Goal: Task Accomplishment & Management: Use online tool/utility

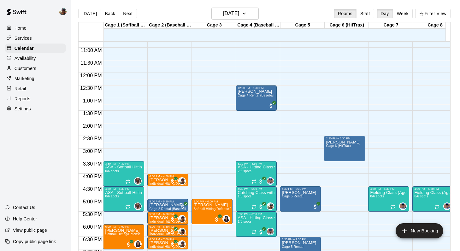
scroll to position [265, 0]
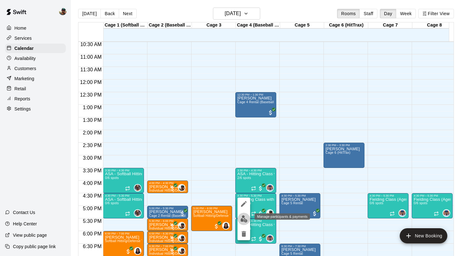
click at [246, 219] on img "edit" at bounding box center [244, 218] width 7 height 7
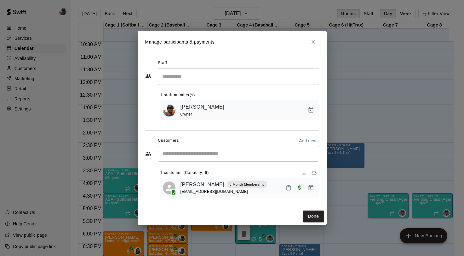
click at [316, 42] on icon "Close" at bounding box center [314, 42] width 6 height 6
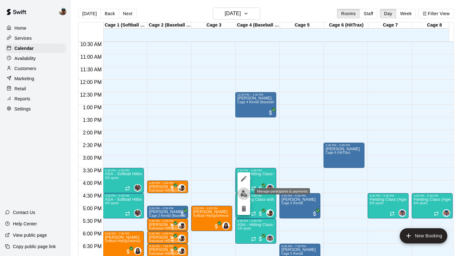
click at [242, 193] on img "edit" at bounding box center [244, 193] width 7 height 7
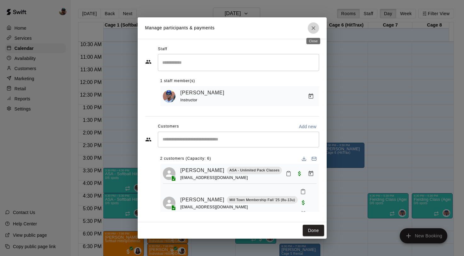
click at [316, 29] on icon "Close" at bounding box center [314, 28] width 6 height 6
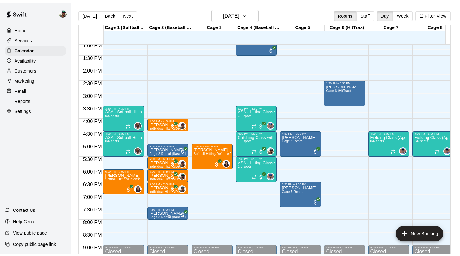
scroll to position [330, 0]
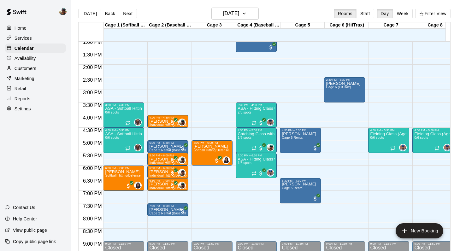
click at [19, 99] on p "Reports" at bounding box center [23, 99] width 16 height 6
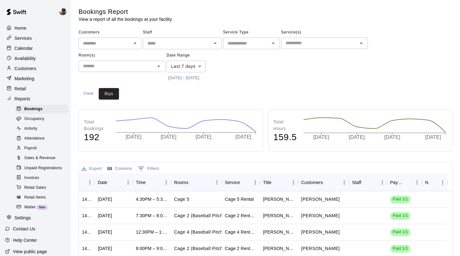
click at [33, 149] on span "Payroll" at bounding box center [30, 148] width 12 height 6
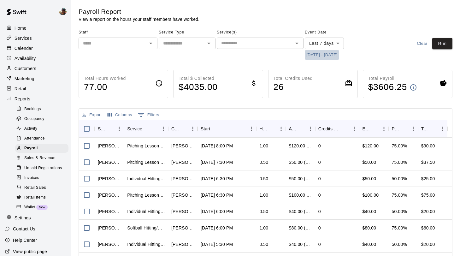
click at [309, 55] on button "9/10/2025 - 9/17/2025" at bounding box center [322, 55] width 34 height 10
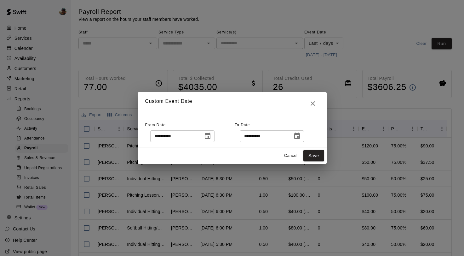
click at [205, 140] on button "Choose date, selected date is Sep 10, 2025" at bounding box center [207, 136] width 13 height 13
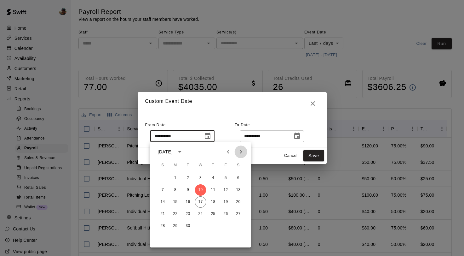
click at [241, 152] on icon "Next month" at bounding box center [241, 152] width 2 height 4
click at [231, 148] on icon "Previous month" at bounding box center [229, 152] width 8 height 8
click at [211, 136] on icon "Choose date, selected date is Sep 10, 2025" at bounding box center [208, 136] width 8 height 8
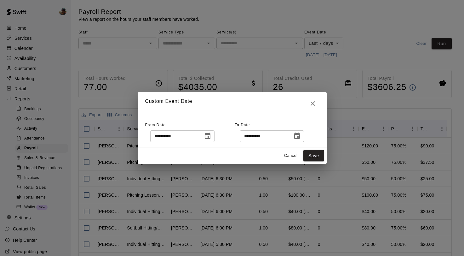
click at [211, 135] on icon "Choose date, selected date is Sep 10, 2025" at bounding box center [208, 136] width 8 height 8
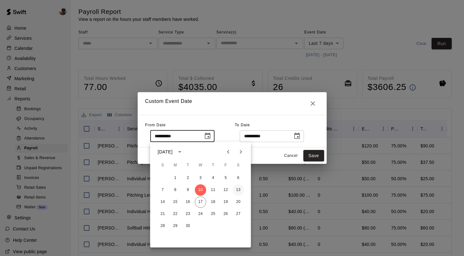
click at [236, 188] on button "13" at bounding box center [238, 189] width 11 height 11
type input "**********"
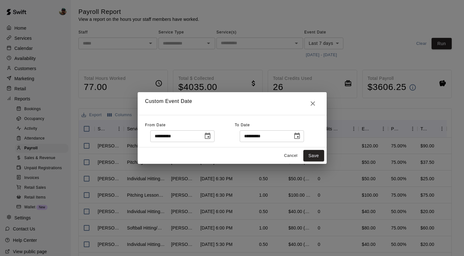
click at [300, 137] on icon "Choose date, selected date is Sep 17, 2025" at bounding box center [297, 135] width 6 height 6
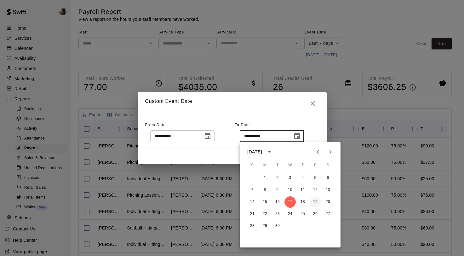
click at [312, 199] on button "19" at bounding box center [315, 201] width 11 height 11
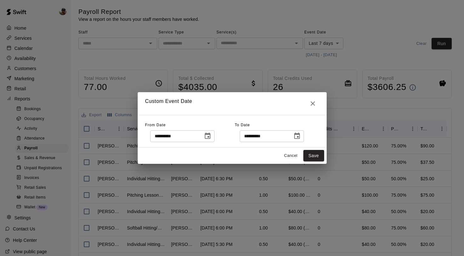
type input "**********"
click at [313, 156] on button "Save" at bounding box center [314, 156] width 21 height 12
type input "******"
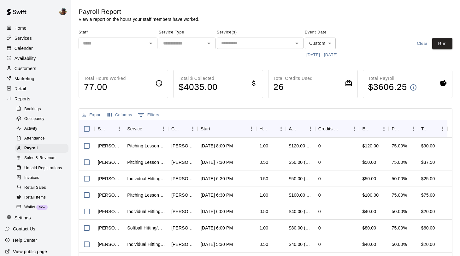
click at [150, 47] on button "Open" at bounding box center [150, 43] width 9 height 9
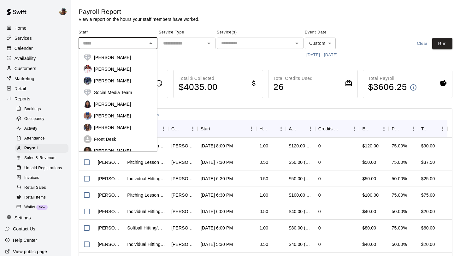
scroll to position [59, 0]
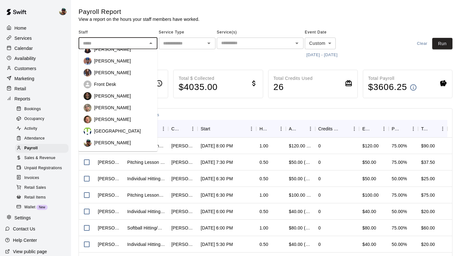
click at [115, 105] on p "Ryan Morris" at bounding box center [112, 108] width 37 height 6
type input "**********"
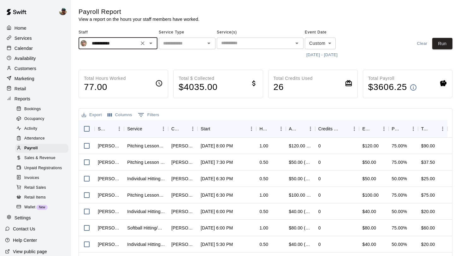
click at [206, 42] on icon "Open" at bounding box center [209, 43] width 8 height 8
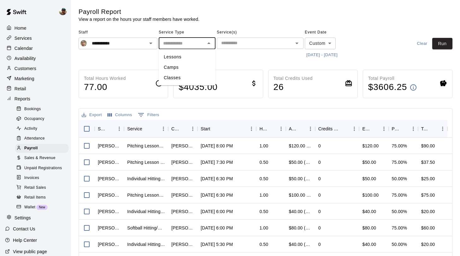
click at [190, 59] on li "Lessons" at bounding box center [187, 57] width 57 height 10
type input "*******"
click at [442, 45] on button "Run" at bounding box center [442, 44] width 20 height 12
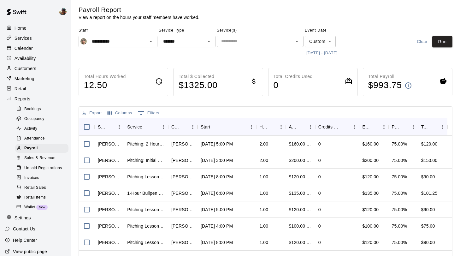
scroll to position [0, 0]
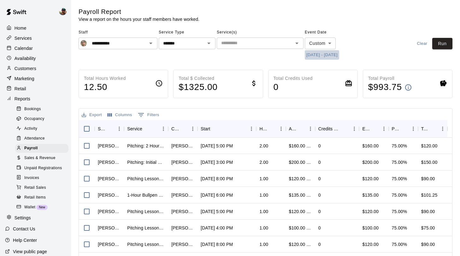
click at [317, 55] on button "9/13/2025 - 9/19/2025" at bounding box center [322, 55] width 34 height 10
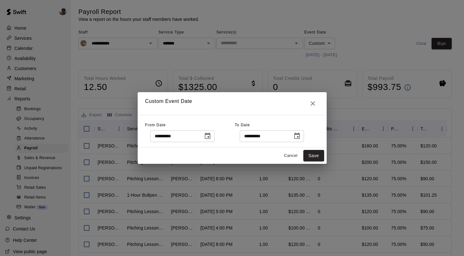
click at [211, 138] on icon "Choose date, selected date is Sep 13, 2025" at bounding box center [208, 135] width 6 height 6
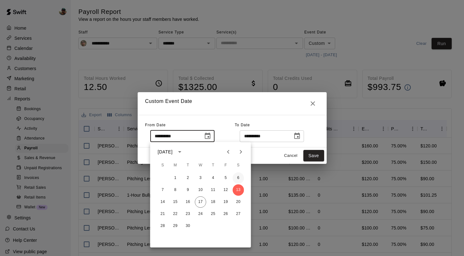
click at [238, 176] on button "6" at bounding box center [238, 177] width 11 height 11
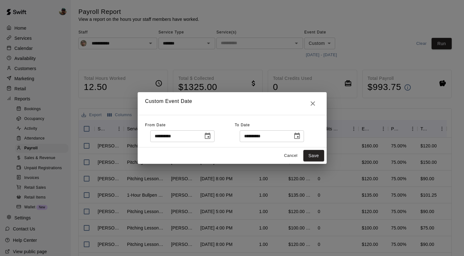
type input "**********"
click at [300, 135] on icon "Choose date, selected date is Sep 19, 2025" at bounding box center [297, 136] width 8 height 8
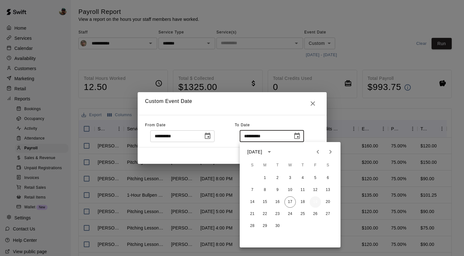
click at [314, 200] on button "19" at bounding box center [315, 201] width 11 height 11
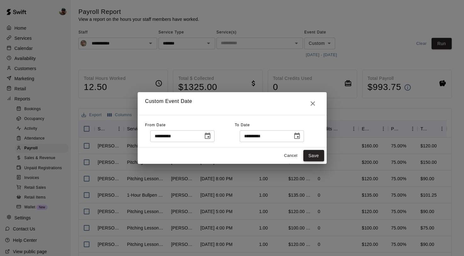
click at [314, 154] on button "Save" at bounding box center [314, 156] width 21 height 12
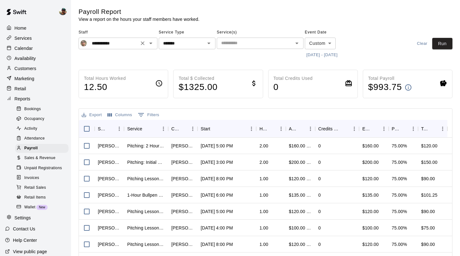
click at [154, 43] on icon "Open" at bounding box center [151, 43] width 8 height 8
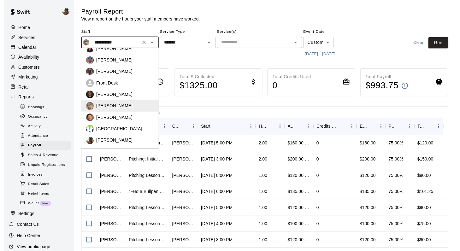
scroll to position [57, 0]
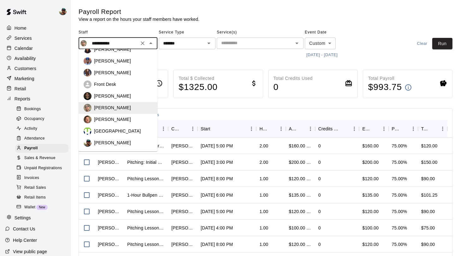
click at [109, 146] on p "Ben Boykin" at bounding box center [112, 143] width 37 height 6
type input "**********"
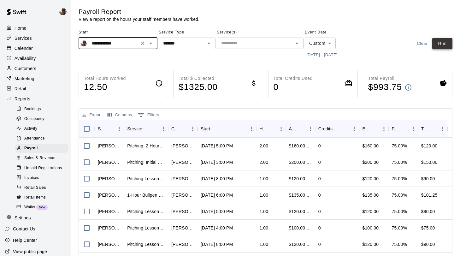
click at [440, 44] on button "Run" at bounding box center [442, 44] width 20 height 12
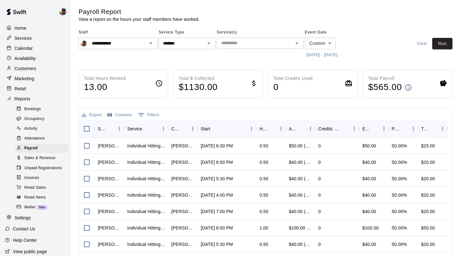
click at [29, 47] on p "Calendar" at bounding box center [24, 48] width 18 height 6
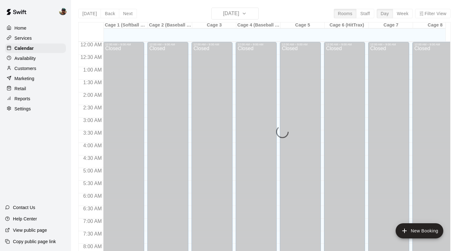
scroll to position [267, 0]
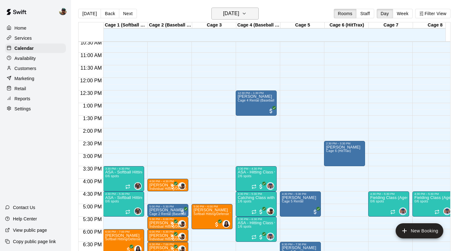
click at [247, 15] on icon "button" at bounding box center [243, 14] width 5 height 8
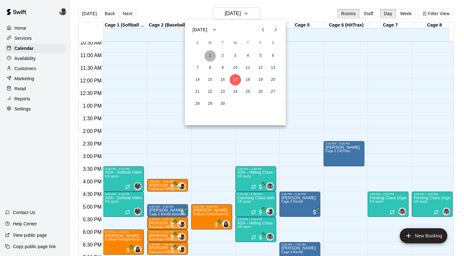
click at [212, 56] on button "1" at bounding box center [210, 55] width 11 height 11
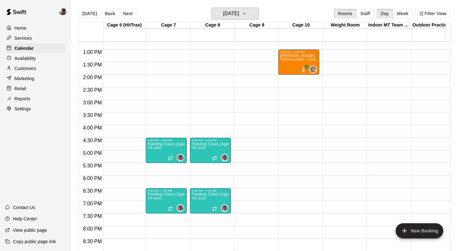
scroll to position [0, 228]
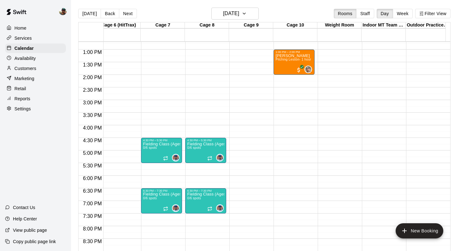
click at [131, 16] on button "Next" at bounding box center [128, 13] width 18 height 9
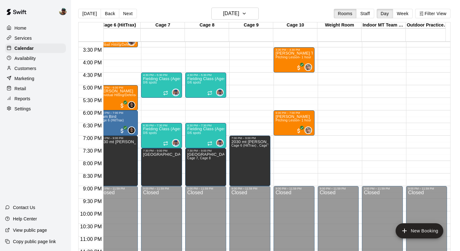
scroll to position [0, 2]
click at [123, 10] on button "Next" at bounding box center [128, 13] width 18 height 9
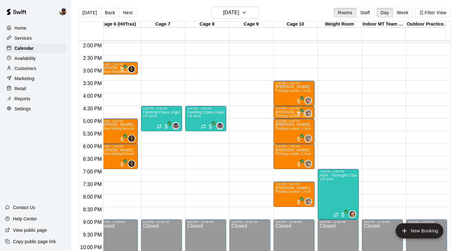
scroll to position [352, 228]
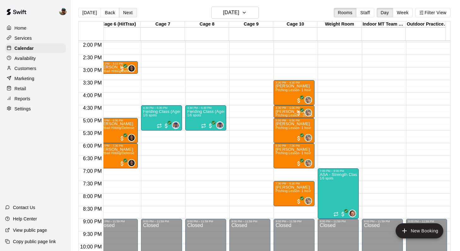
click at [124, 12] on button "Next" at bounding box center [128, 12] width 18 height 9
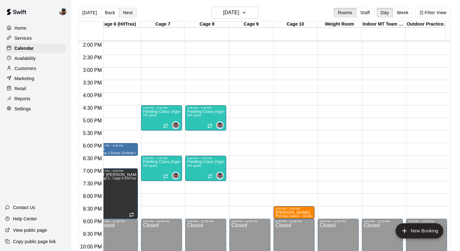
click at [124, 12] on button "Next" at bounding box center [128, 12] width 18 height 9
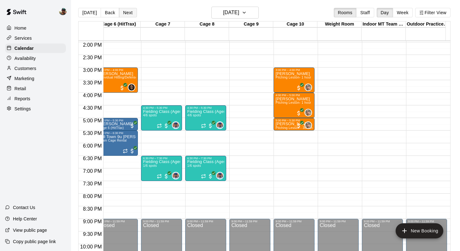
click at [123, 12] on button "Next" at bounding box center [128, 12] width 18 height 9
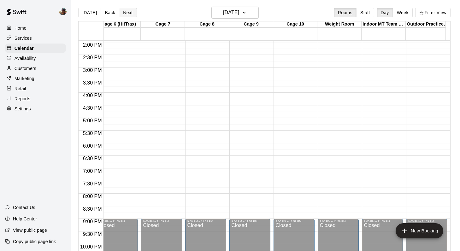
click at [123, 12] on button "Next" at bounding box center [128, 12] width 18 height 9
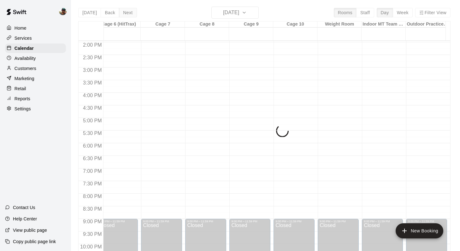
click at [123, 12] on button "Next" at bounding box center [128, 12] width 18 height 9
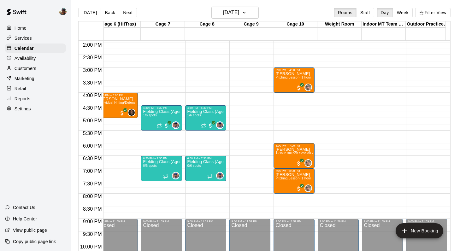
click at [126, 17] on button "Next" at bounding box center [128, 12] width 18 height 9
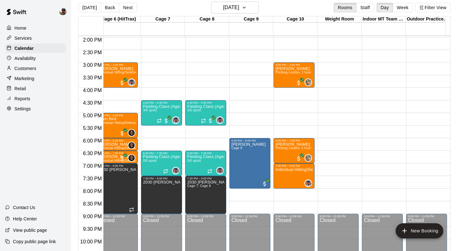
scroll to position [8, 2]
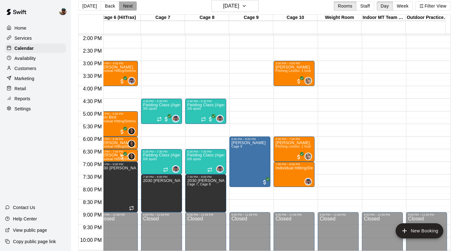
click at [128, 6] on button "Next" at bounding box center [128, 5] width 18 height 9
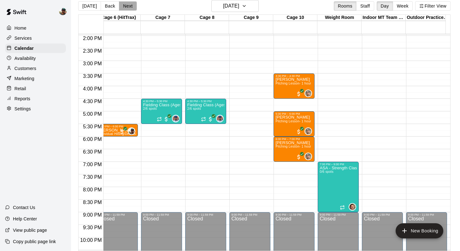
click at [125, 2] on button "Next" at bounding box center [128, 5] width 18 height 9
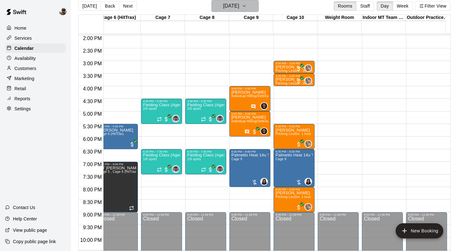
click at [253, 2] on button "Thursday Sep 11" at bounding box center [234, 6] width 47 height 12
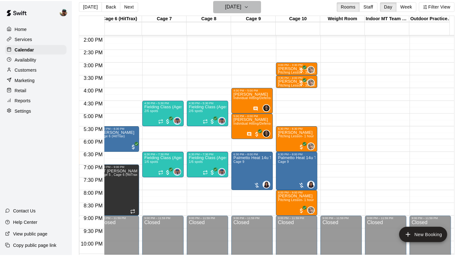
scroll to position [8, 0]
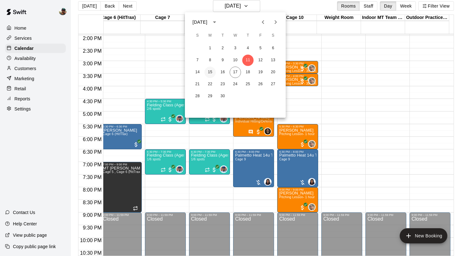
click at [212, 71] on button "15" at bounding box center [210, 72] width 11 height 11
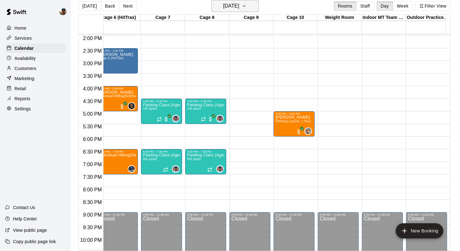
click at [247, 7] on icon "button" at bounding box center [243, 6] width 5 height 8
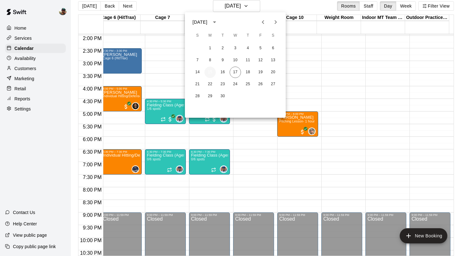
click at [212, 72] on button "15" at bounding box center [210, 72] width 11 height 11
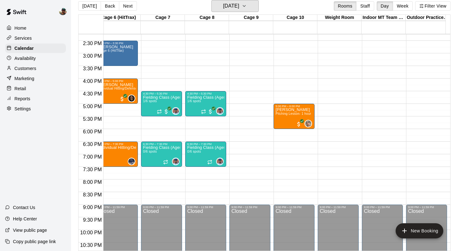
scroll to position [360, 228]
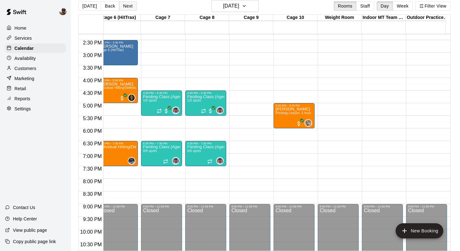
click at [130, 7] on button "Next" at bounding box center [128, 5] width 18 height 9
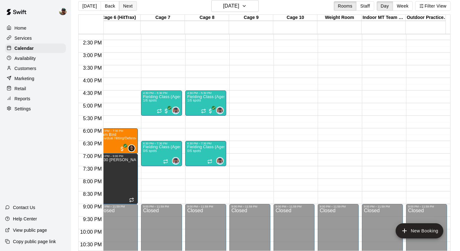
click at [130, 7] on button "Next" at bounding box center [128, 5] width 18 height 9
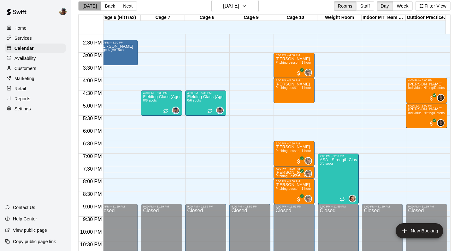
click at [92, 6] on button "[DATE]" at bounding box center [89, 5] width 23 height 9
click at [93, 6] on button "[DATE]" at bounding box center [89, 5] width 23 height 9
click at [90, 8] on button "[DATE]" at bounding box center [89, 5] width 23 height 9
click at [247, 4] on icon "button" at bounding box center [243, 6] width 5 height 8
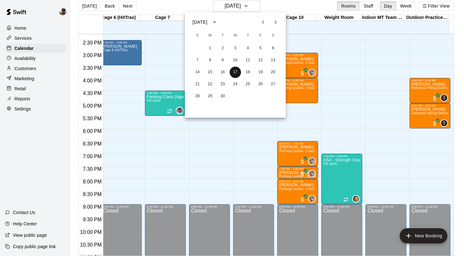
drag, startPoint x: 239, startPoint y: 69, endPoint x: 245, endPoint y: 108, distance: 39.6
click at [239, 69] on button "17" at bounding box center [235, 72] width 11 height 11
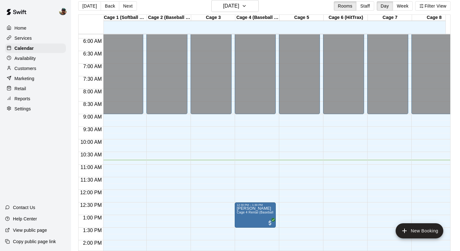
scroll to position [0, 1]
